Goal: Information Seeking & Learning: Find specific page/section

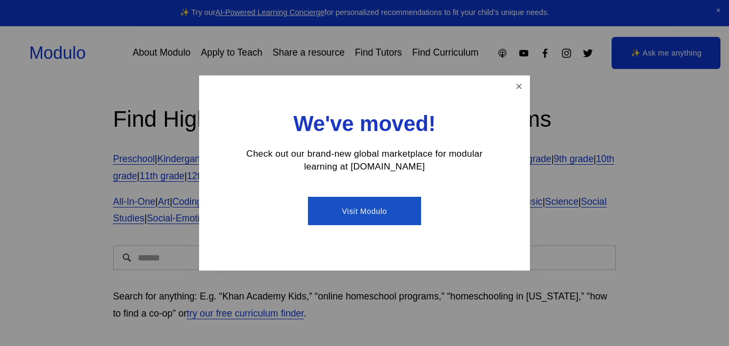
click at [509, 86] on div "We've moved! Check out our brand-new global marketplace for modular learning at…" at bounding box center [364, 172] width 331 height 195
click at [513, 86] on link "Close" at bounding box center [519, 86] width 19 height 19
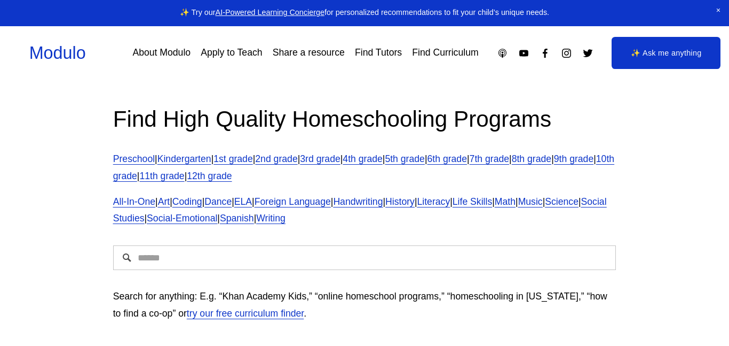
click at [335, 257] on input "Search" at bounding box center [365, 257] width 504 height 25
type input "**********"
